Goal: Task Accomplishment & Management: Manage account settings

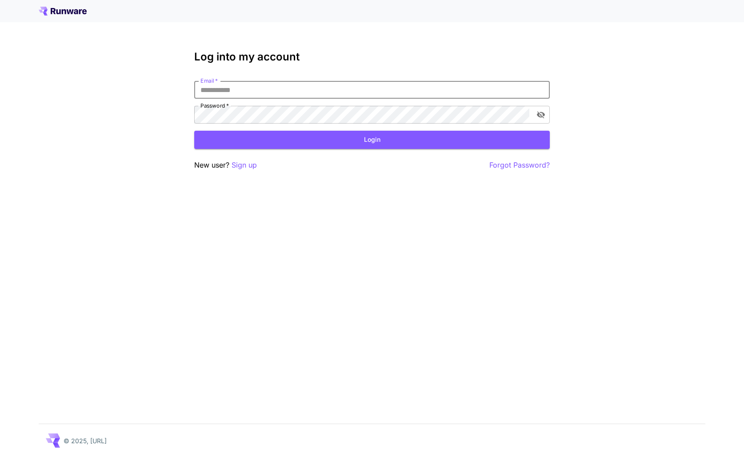
type input "**********"
click at [372, 140] on button "Login" at bounding box center [371, 140] width 355 height 18
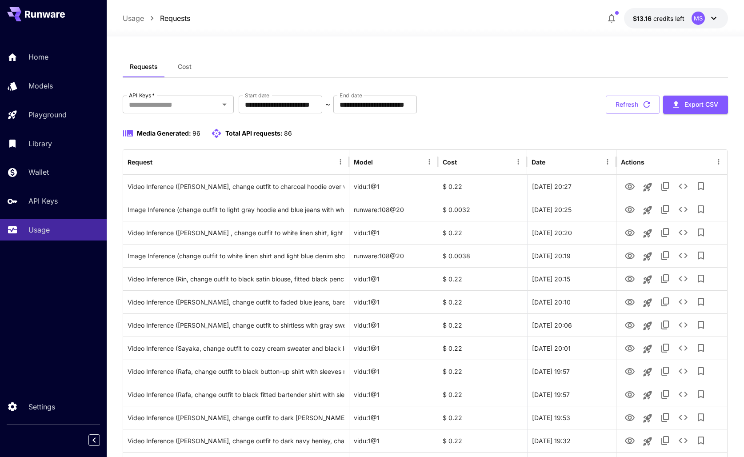
click at [432, 142] on div "Media Generated: 96 Total API requests: 86" at bounding box center [425, 138] width 605 height 21
click at [715, 19] on icon at bounding box center [713, 18] width 11 height 11
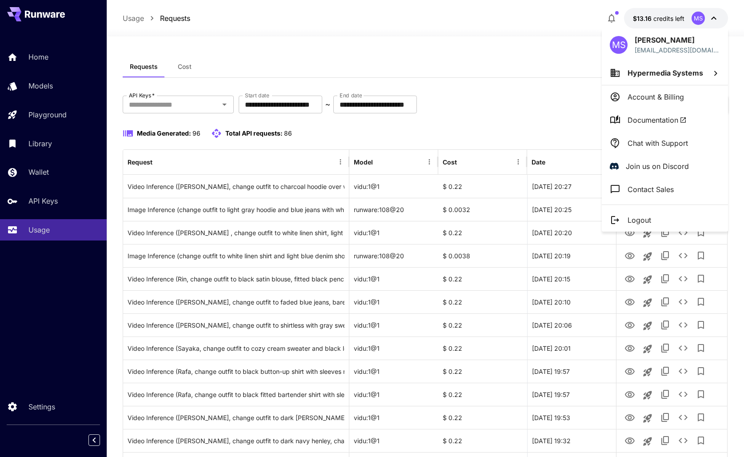
click at [190, 65] on div at bounding box center [372, 228] width 744 height 457
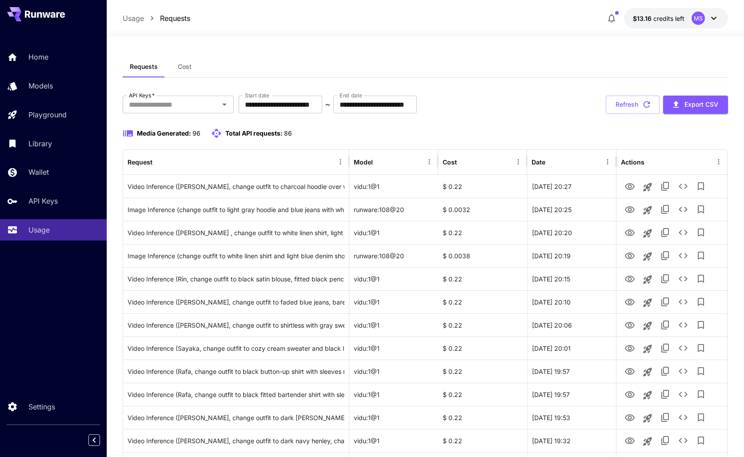
click at [189, 66] on span "Cost" at bounding box center [185, 67] width 14 height 8
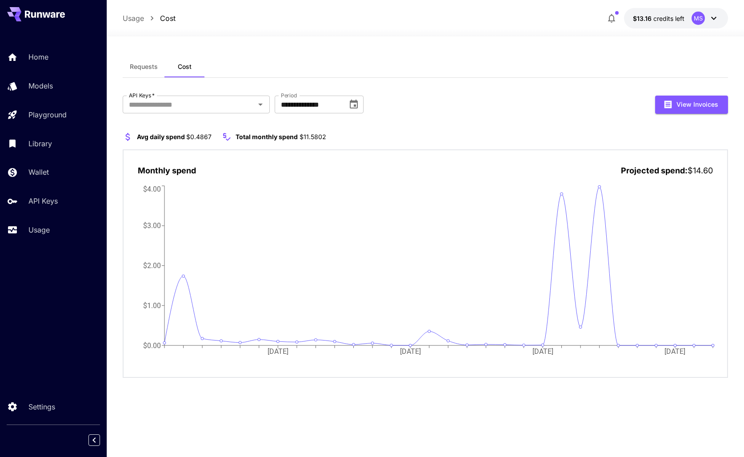
click at [152, 70] on span "Requests" at bounding box center [144, 67] width 28 height 8
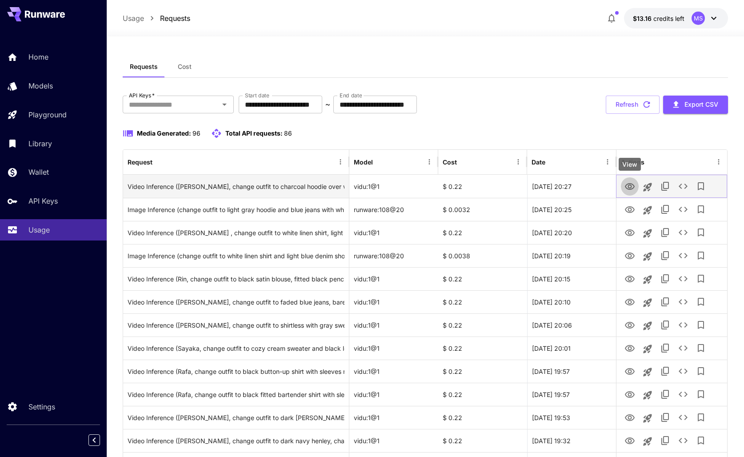
click at [626, 185] on icon "View" at bounding box center [630, 186] width 10 height 7
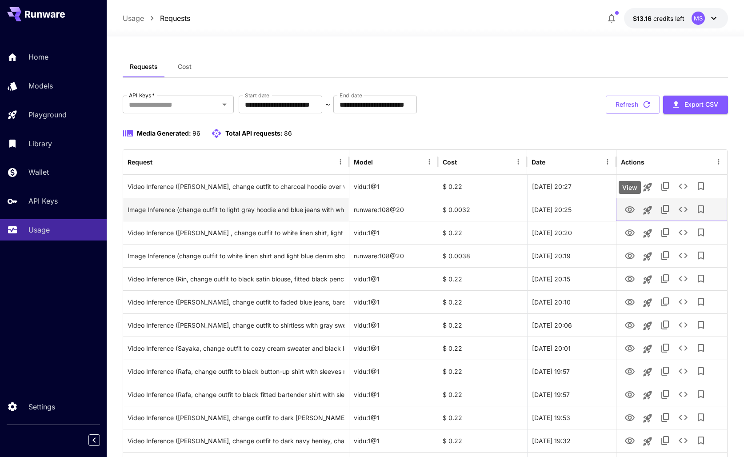
click at [624, 209] on icon "View" at bounding box center [629, 209] width 11 height 11
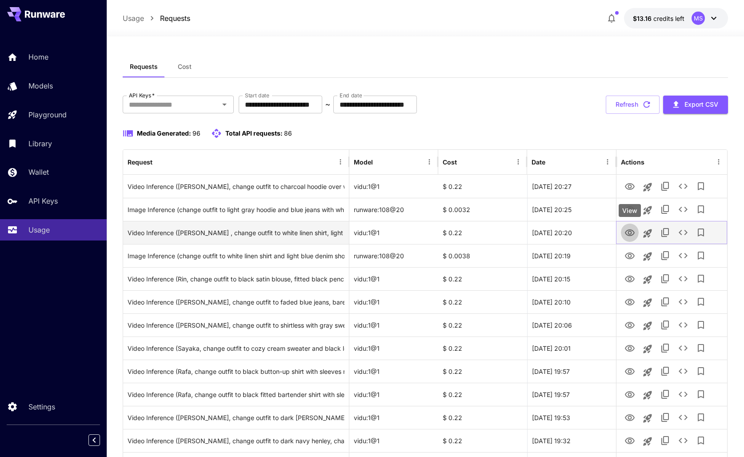
click at [628, 231] on icon "View" at bounding box center [630, 232] width 10 height 7
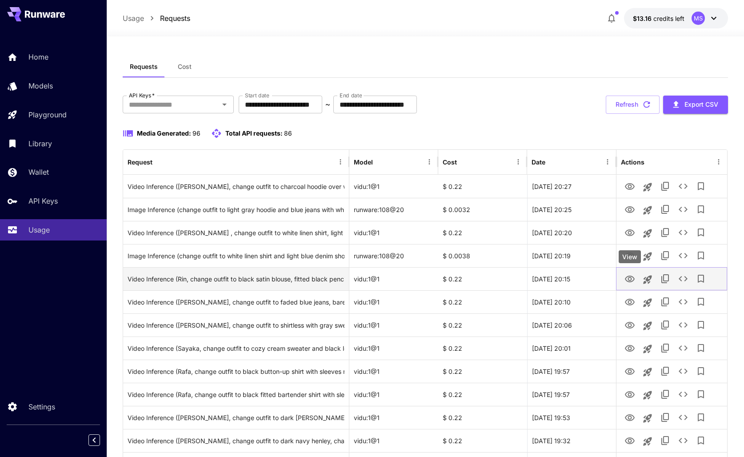
click at [629, 277] on icon "View" at bounding box center [630, 278] width 10 height 7
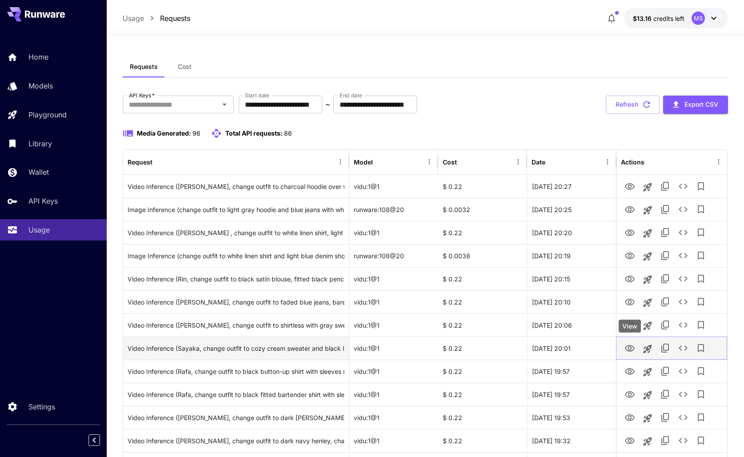
click at [631, 345] on icon "View" at bounding box center [630, 348] width 10 height 7
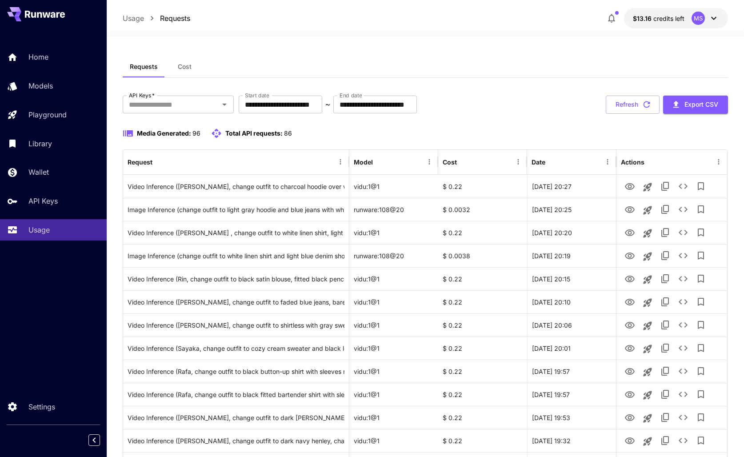
click at [193, 63] on button "Cost" at bounding box center [185, 66] width 40 height 21
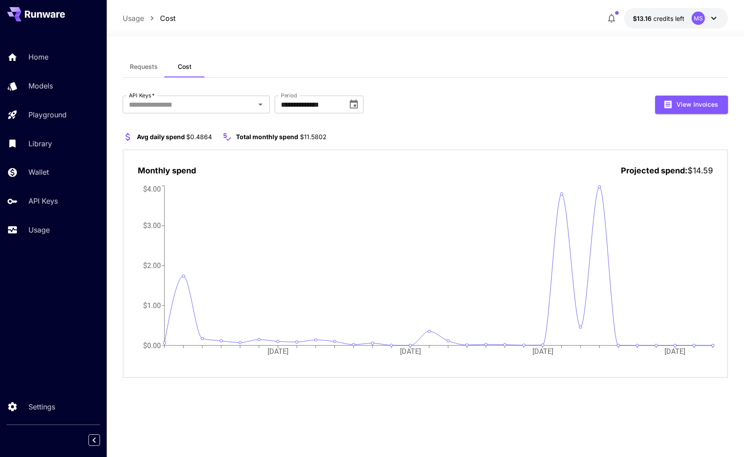
click at [433, 97] on div "**********" at bounding box center [425, 105] width 605 height 18
